Goal: Information Seeking & Learning: Learn about a topic

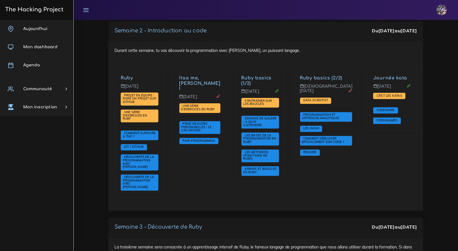
scroll to position [379, 0]
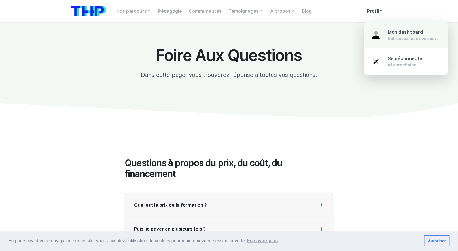
click at [385, 31] on link "Mon dashboard Retrouvez tous nos cours !" at bounding box center [406, 35] width 84 height 27
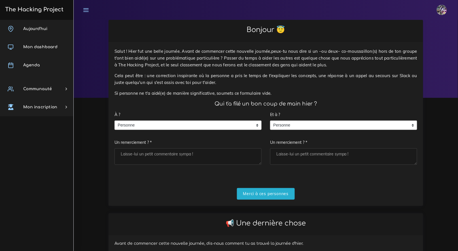
click at [220, 156] on textarea "Un remerciement ? *" at bounding box center [187, 156] width 147 height 16
click at [211, 142] on div "À ? Personne Personne Personne Un remerciement ? *" at bounding box center [187, 137] width 147 height 56
click at [211, 127] on span "Personne" at bounding box center [184, 125] width 138 height 9
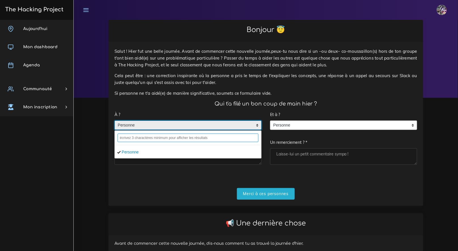
click at [183, 139] on input "text" at bounding box center [188, 137] width 141 height 9
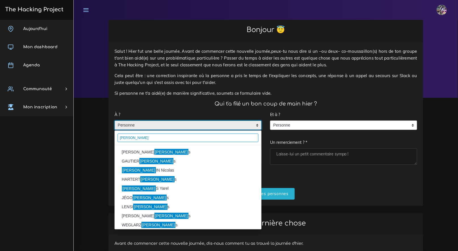
type input "luca"
click at [154, 149] on li "MIRANDA Luca s" at bounding box center [188, 151] width 147 height 9
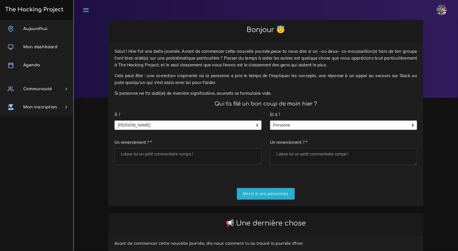
click at [201, 159] on textarea "Un remerciement ? *" at bounding box center [187, 156] width 147 height 16
type textarea "Merci boss pour la journée d'hier, le model est a nous!"
click at [270, 196] on input "Merci à ces personnes" at bounding box center [266, 194] width 58 height 12
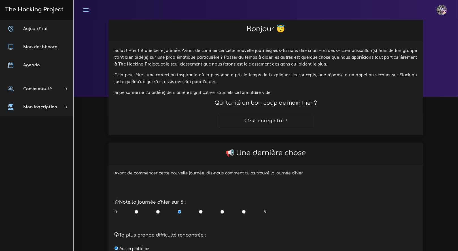
scroll to position [1, 0]
click at [244, 210] on input "radio" at bounding box center [244, 212] width 4 height 6
radio input "true"
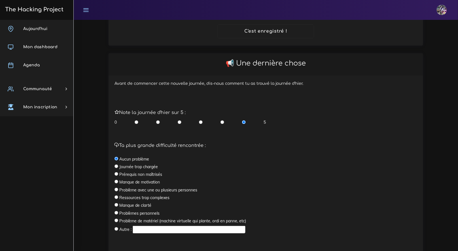
scroll to position [127, 0]
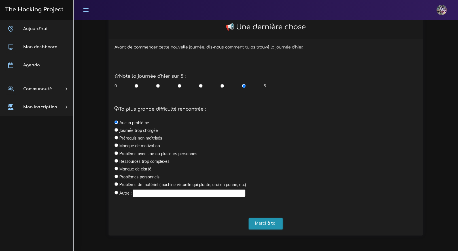
click at [266, 225] on input "Merci à toi" at bounding box center [266, 224] width 34 height 12
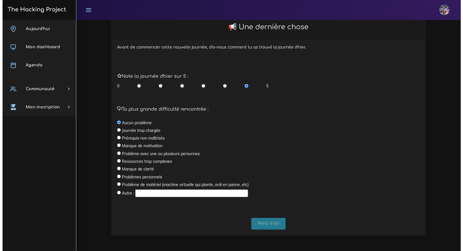
scroll to position [0, 0]
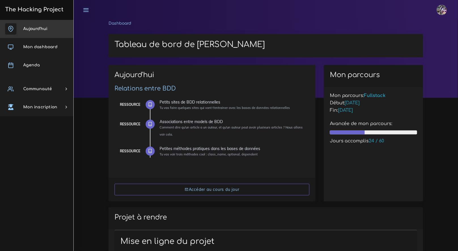
click at [44, 33] on link "Aujourd'hui" at bounding box center [36, 29] width 73 height 18
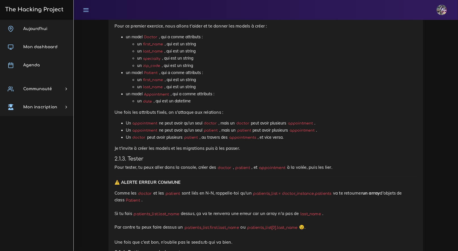
scroll to position [369, 0]
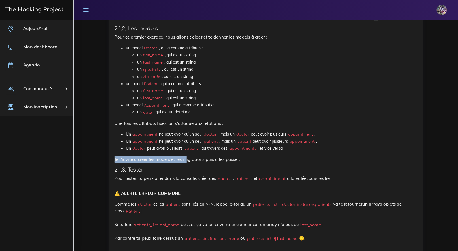
drag, startPoint x: 104, startPoint y: 163, endPoint x: 199, endPoint y: 163, distance: 94.4
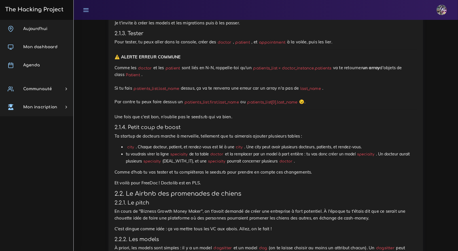
scroll to position [535, 0]
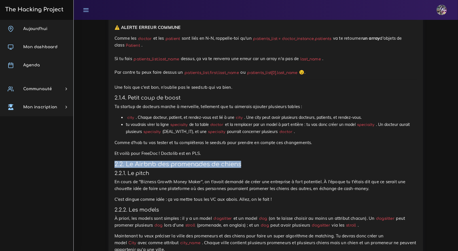
drag, startPoint x: 116, startPoint y: 165, endPoint x: 258, endPoint y: 168, distance: 142.6
click at [258, 168] on h3 "2.2. Le Airbnb des promenades de chiens" at bounding box center [265, 164] width 303 height 7
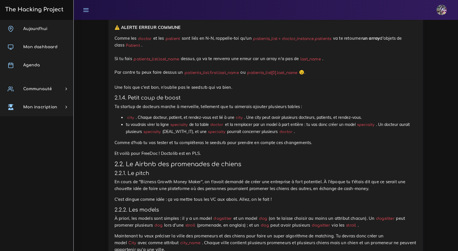
click at [259, 168] on h3 "2.2. Le Airbnb des promenades de chiens" at bounding box center [265, 164] width 303 height 7
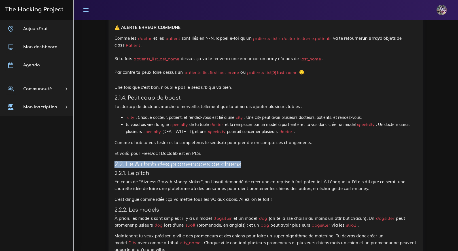
drag, startPoint x: 252, startPoint y: 166, endPoint x: 100, endPoint y: 167, distance: 151.6
click at [158, 164] on h3 "2.2. Le Airbnb des promenades de chiens" at bounding box center [265, 164] width 303 height 7
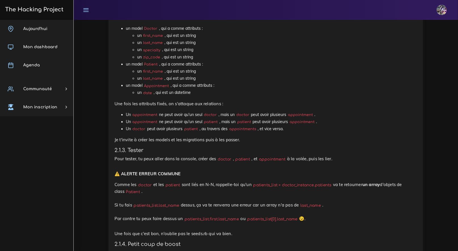
scroll to position [424, 0]
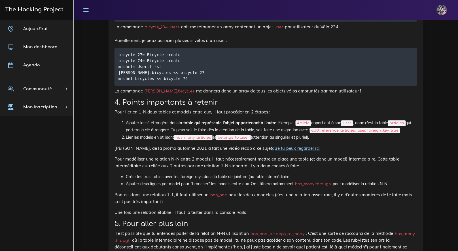
scroll to position [4556, 0]
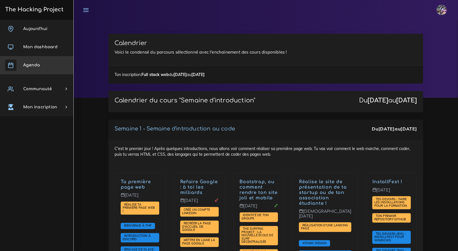
click at [41, 66] on link "Agenda" at bounding box center [36, 65] width 73 height 18
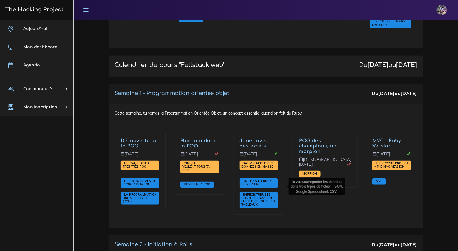
scroll to position [953, 0]
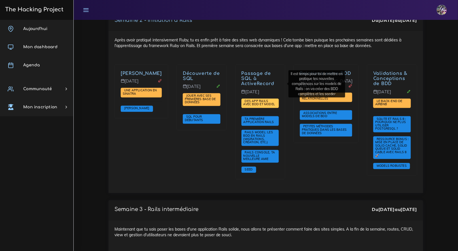
click at [266, 99] on link "Des app Rails avec BDD et Model" at bounding box center [259, 102] width 33 height 7
click at [256, 71] on link "Passage de SQL à ActiveRecord" at bounding box center [257, 79] width 33 height 16
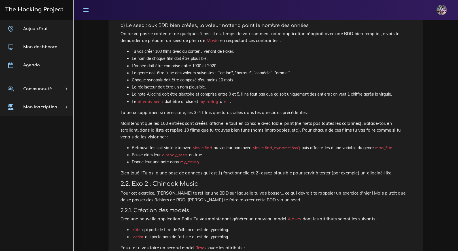
scroll to position [478, 0]
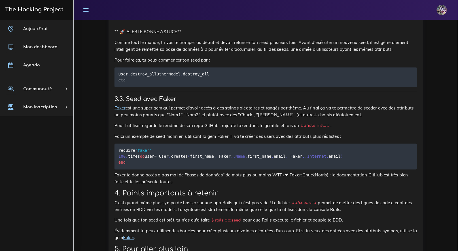
scroll to position [7001, 0]
